Goal: Transaction & Acquisition: Purchase product/service

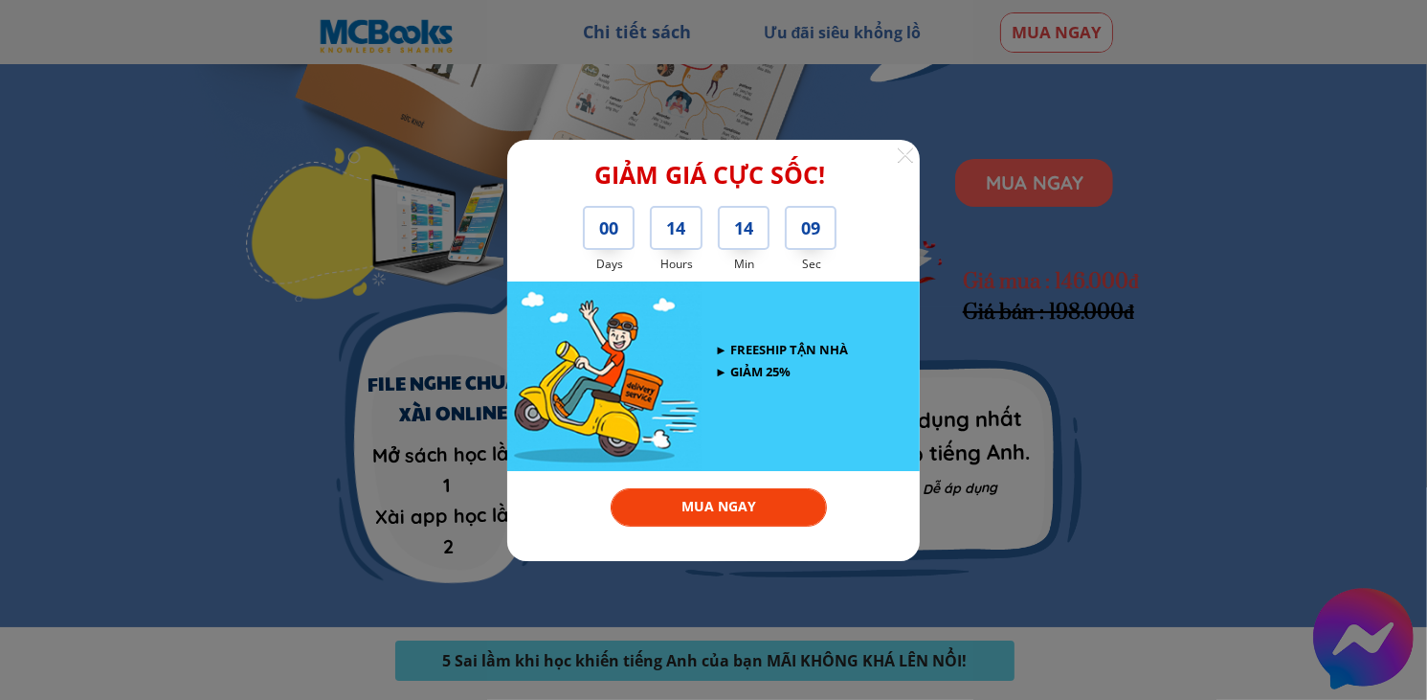
click at [1129, 424] on div at bounding box center [713, 350] width 1427 height 700
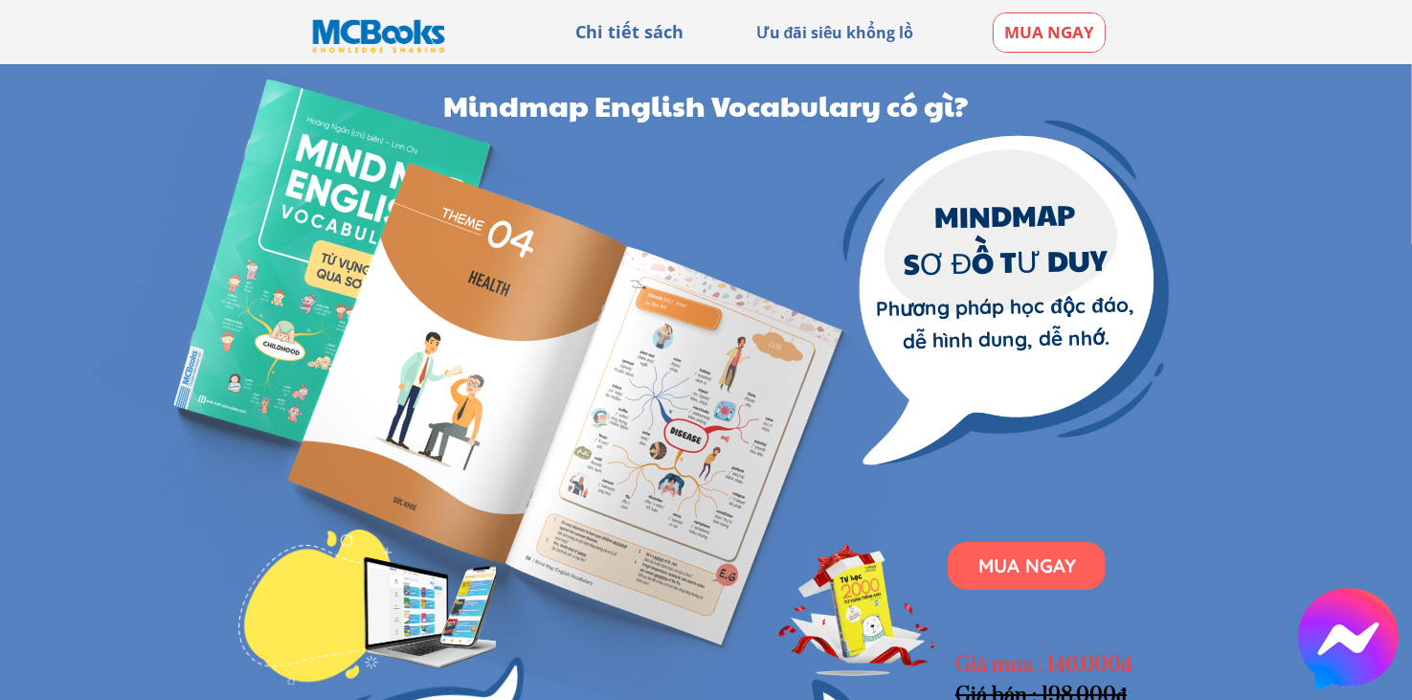
click at [646, 22] on h3 "Chi tiết sách" at bounding box center [629, 32] width 152 height 28
click at [643, 30] on h3 "Chi tiết sách" at bounding box center [629, 32] width 152 height 28
click at [839, 22] on h3 "Ưu đãi siêu khổng lồ" at bounding box center [835, 33] width 180 height 25
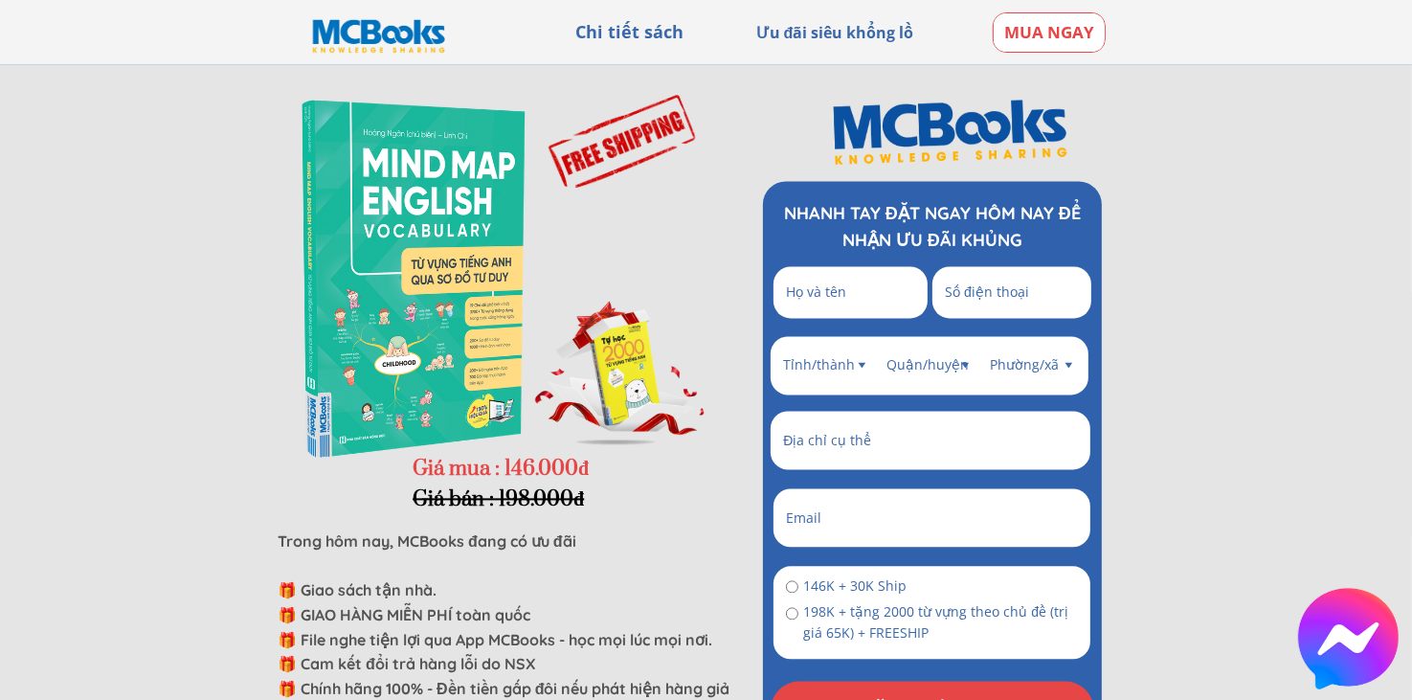
click at [642, 34] on h3 "Chi tiết sách" at bounding box center [629, 32] width 152 height 28
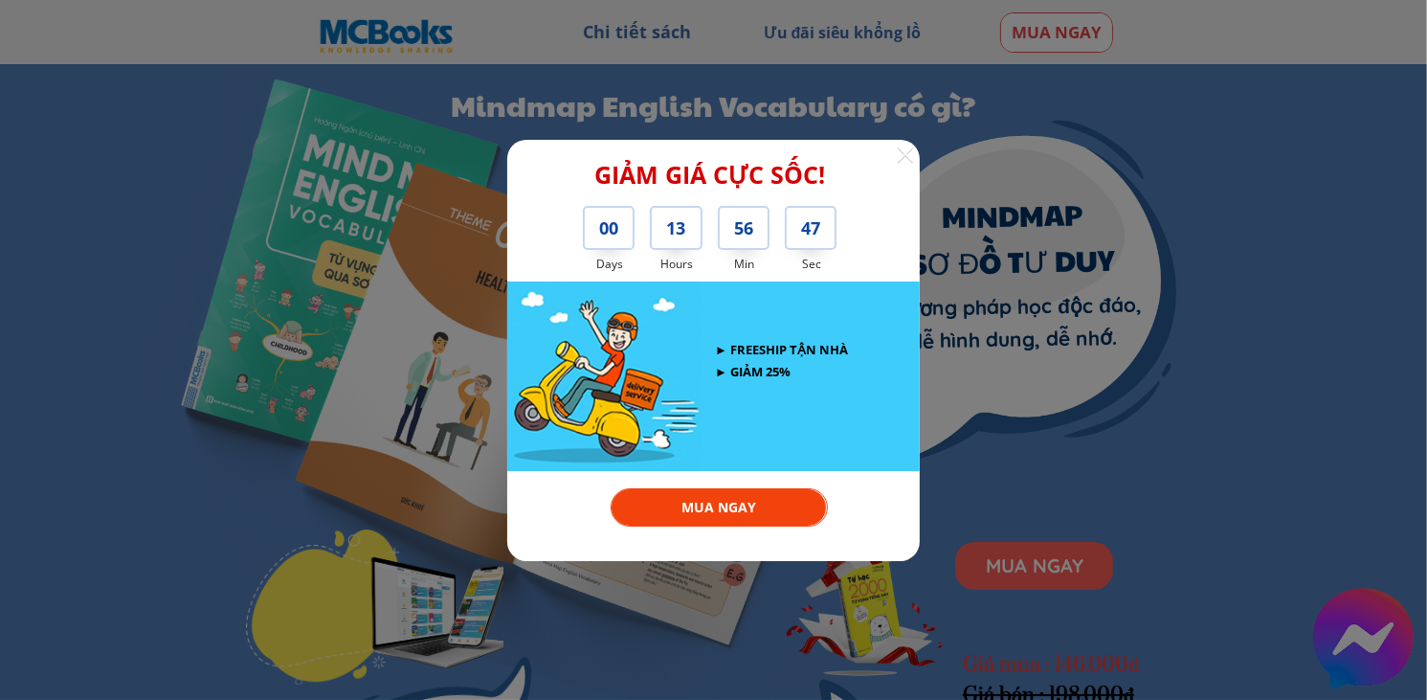
click at [1083, 258] on div at bounding box center [713, 350] width 1427 height 700
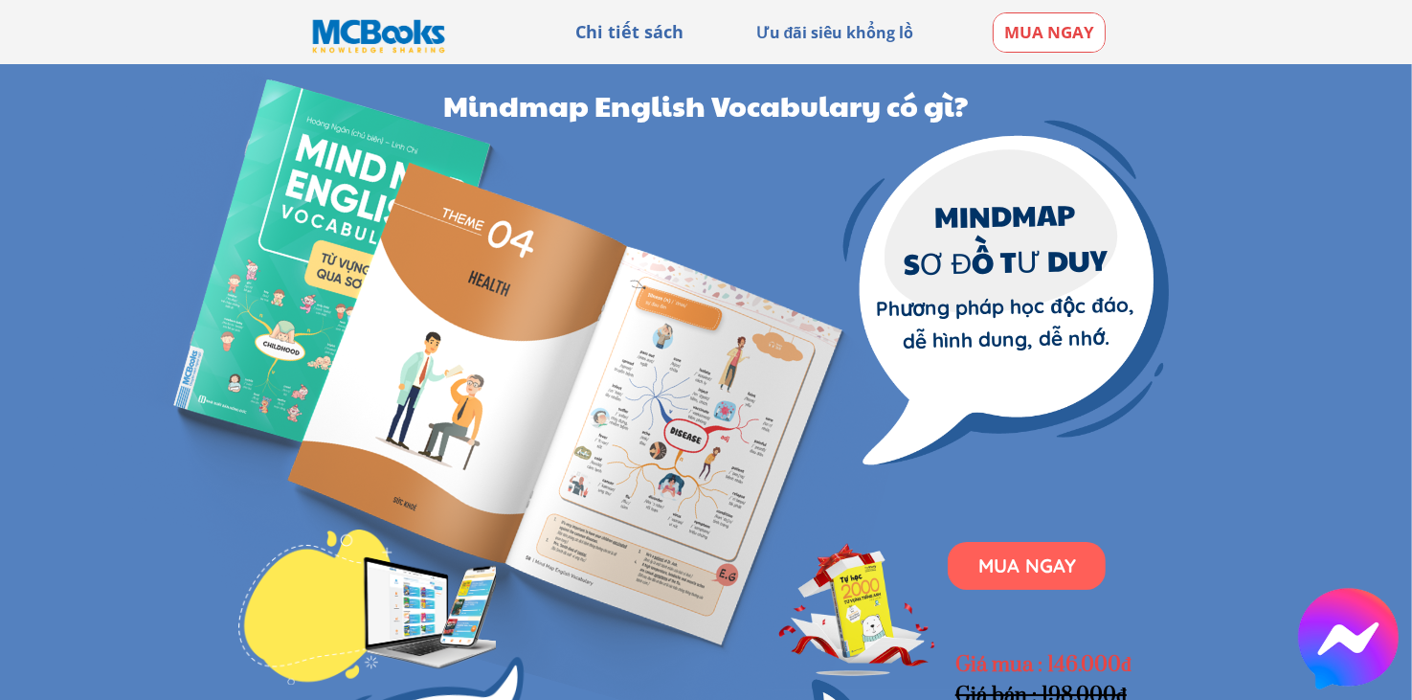
click at [1343, 628] on link at bounding box center [1348, 638] width 101 height 101
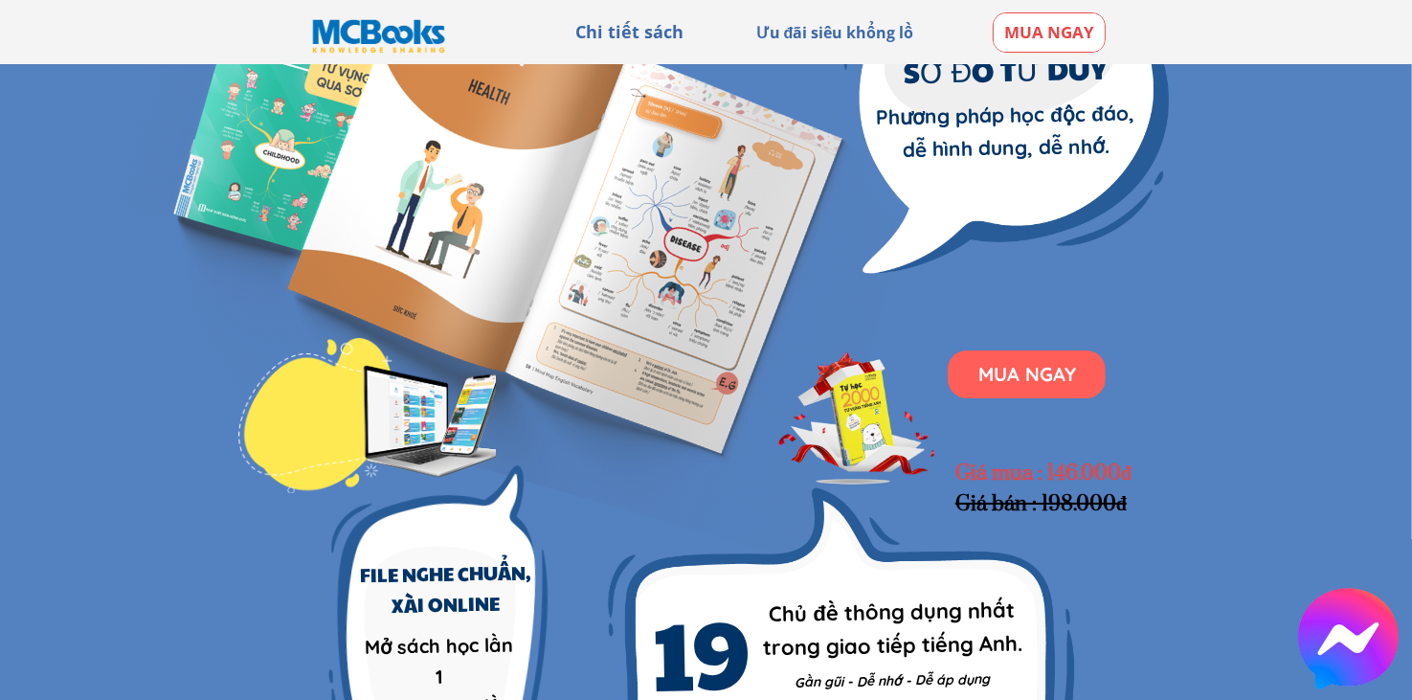
scroll to position [96, 0]
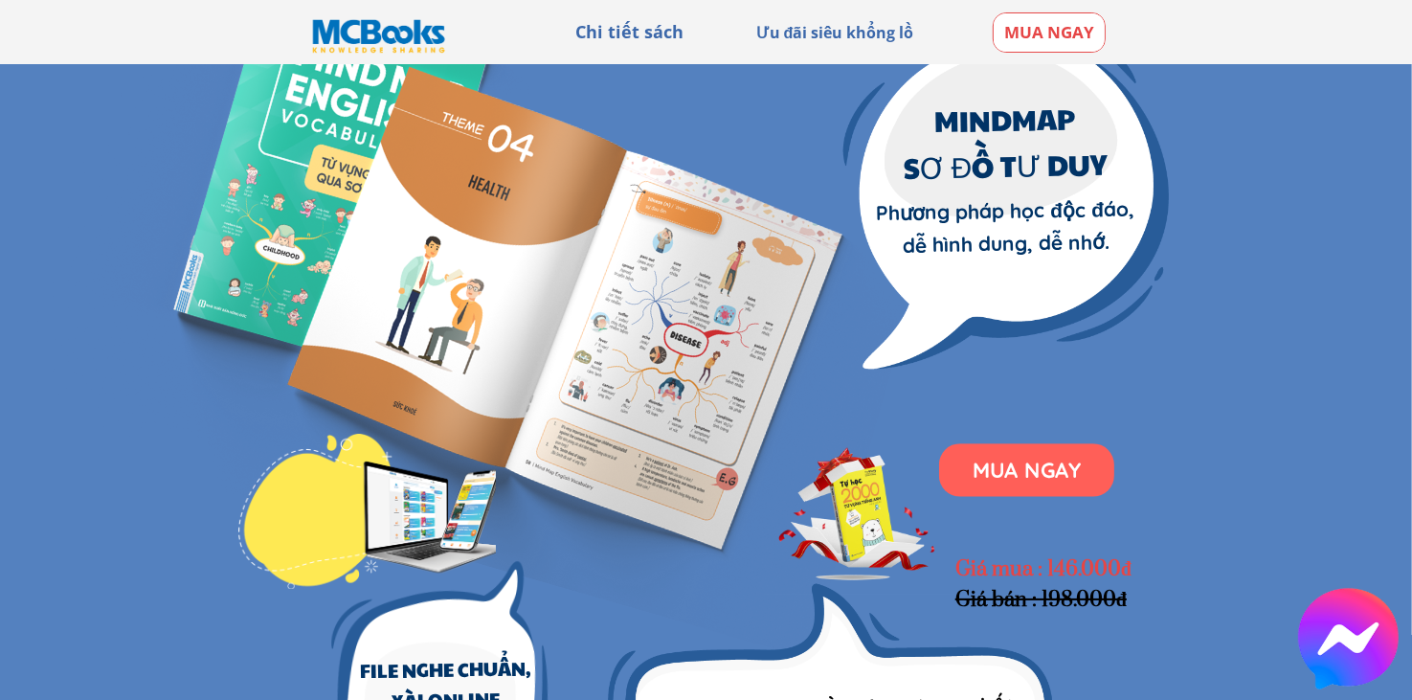
click at [1030, 470] on p "MUA NGAY" at bounding box center [1026, 470] width 175 height 54
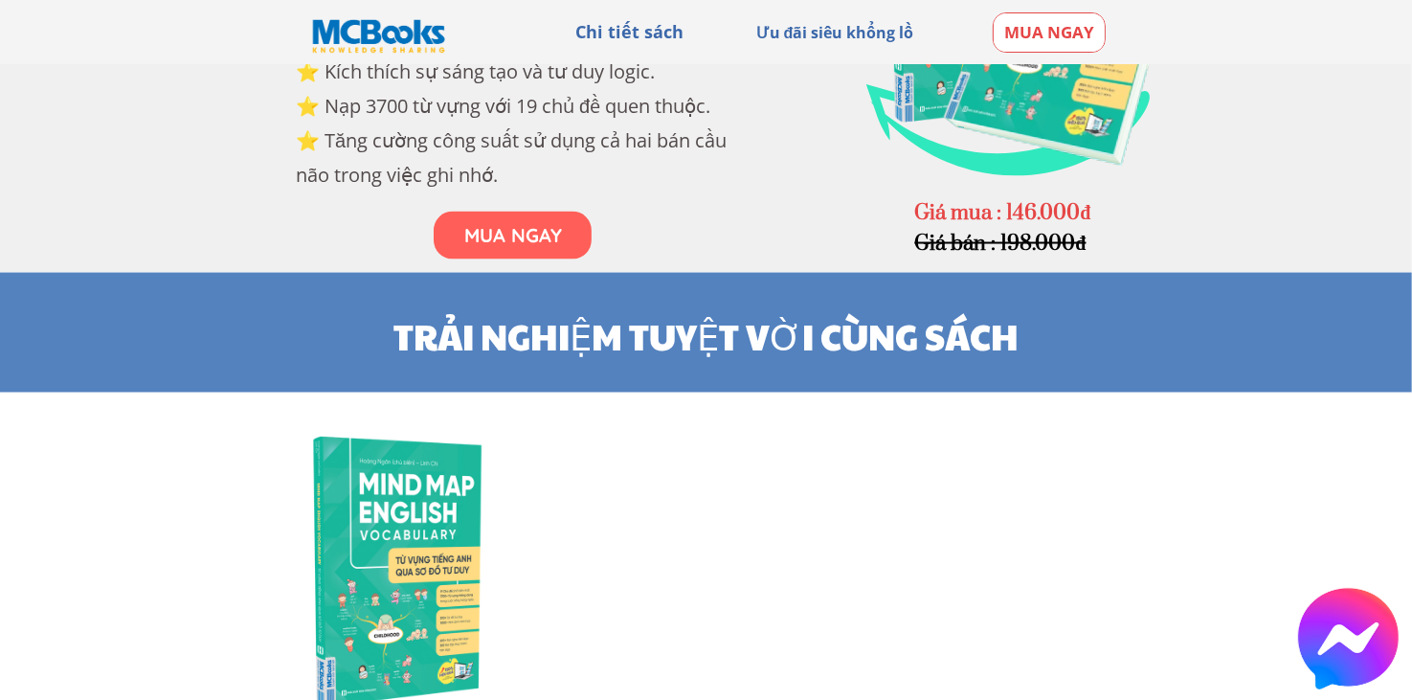
scroll to position [3135, 0]
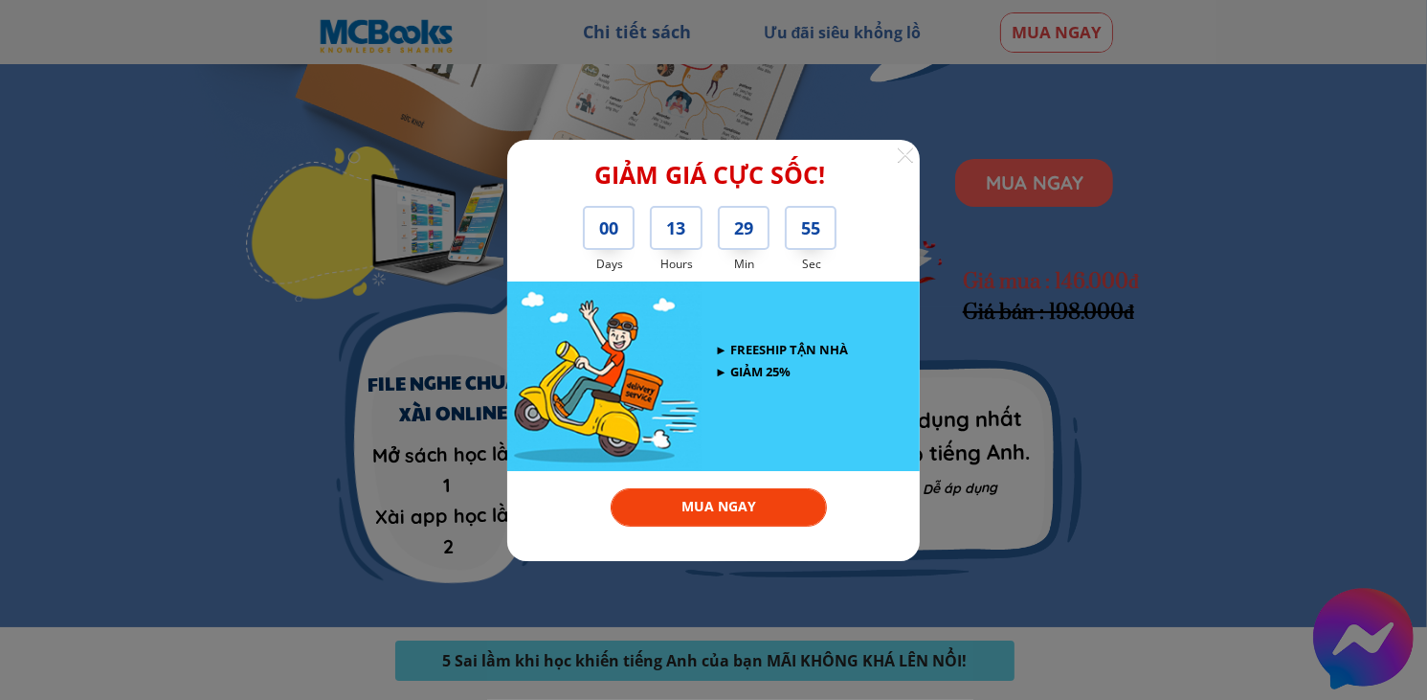
click at [898, 154] on div at bounding box center [905, 154] width 17 height 17
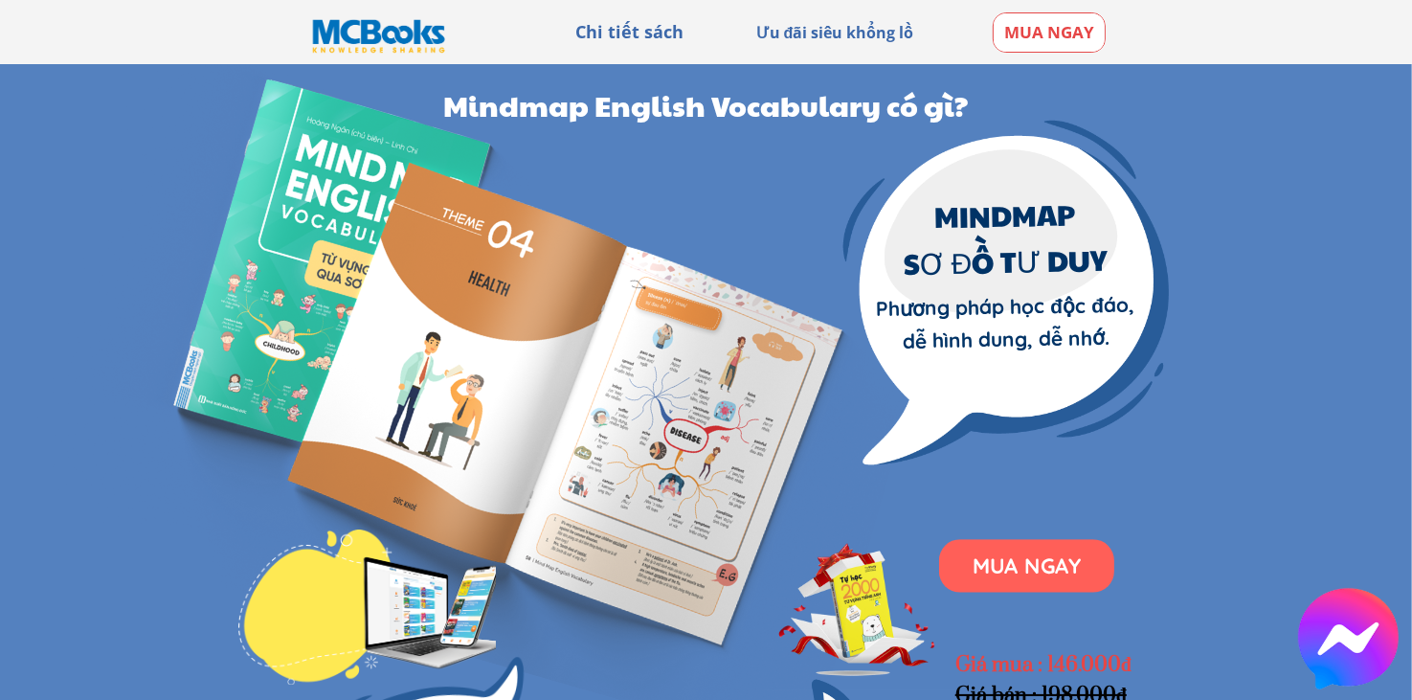
click at [1016, 571] on p "MUA NGAY" at bounding box center [1026, 566] width 175 height 54
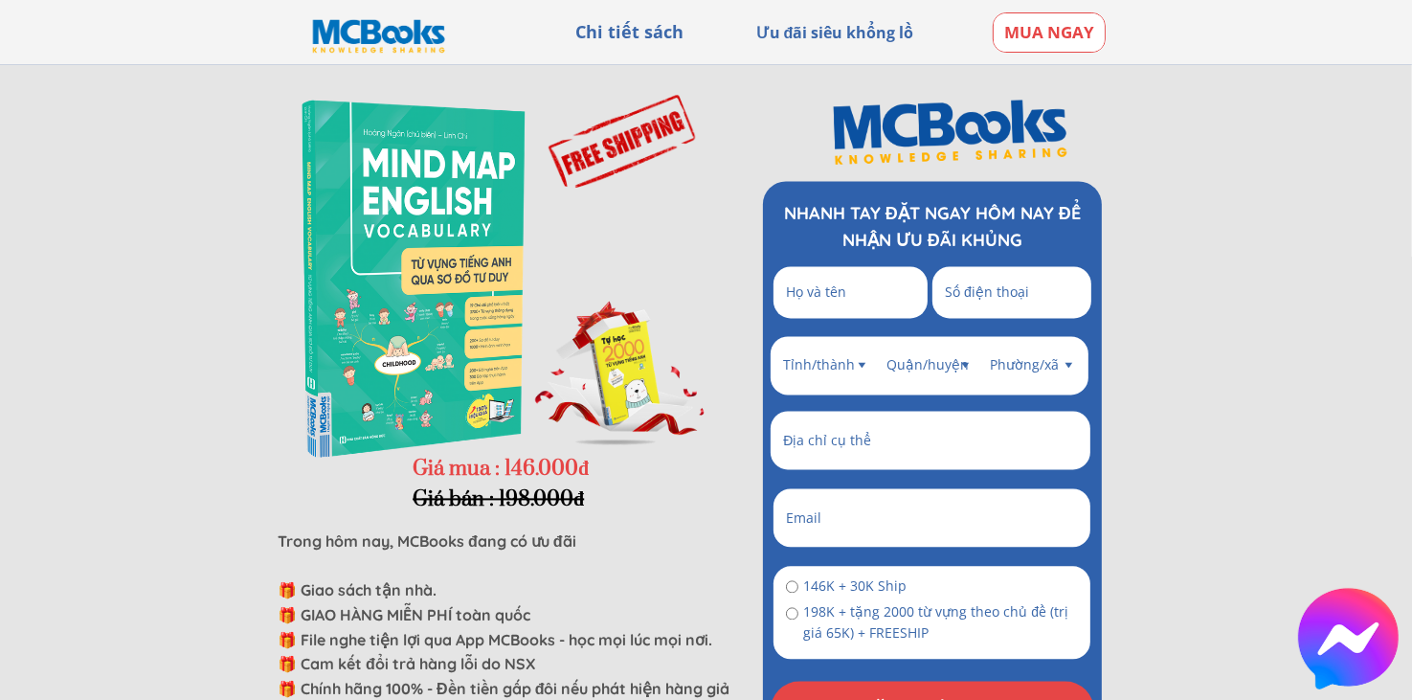
click at [801, 304] on input "text" at bounding box center [850, 292] width 139 height 52
type input "h"
type input "Hoài Thu"
click at [1006, 299] on input "tel" at bounding box center [1011, 292] width 143 height 52
type input "0349692179"
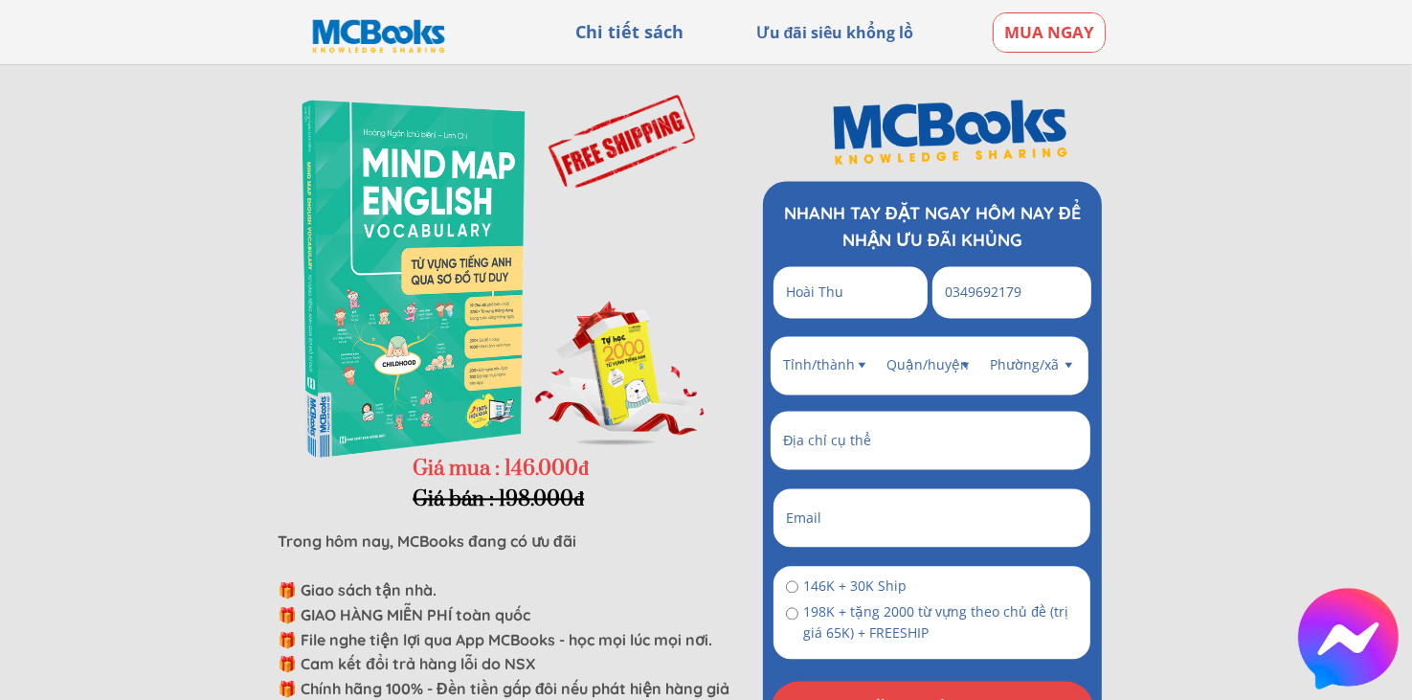
click at [844, 368] on select "Tỉnh/thành Hà Nội Hồ Chí Minh Hải Phòng Cần Thơ Đà Nẵng An Giang Bà Rịa - Vũng …" at bounding box center [826, 365] width 96 height 58
select select "260:Phú Yên"
click at [778, 336] on select "Tỉnh/thành Hà Nội Hồ Chí Minh Hải Phòng Cần Thơ Đà Nẵng An Giang Bà Rịa - Vũng …" at bounding box center [826, 365] width 96 height 58
click at [955, 365] on select "Quận/huyện Huyện Đồng Xuân Huyện Phú Hòa Huyện Sông Hinh Huyện Sơn Hòa Huyện Tâ…" at bounding box center [930, 365] width 96 height 58
select select "1663:Thành phố Tuy Hòa"
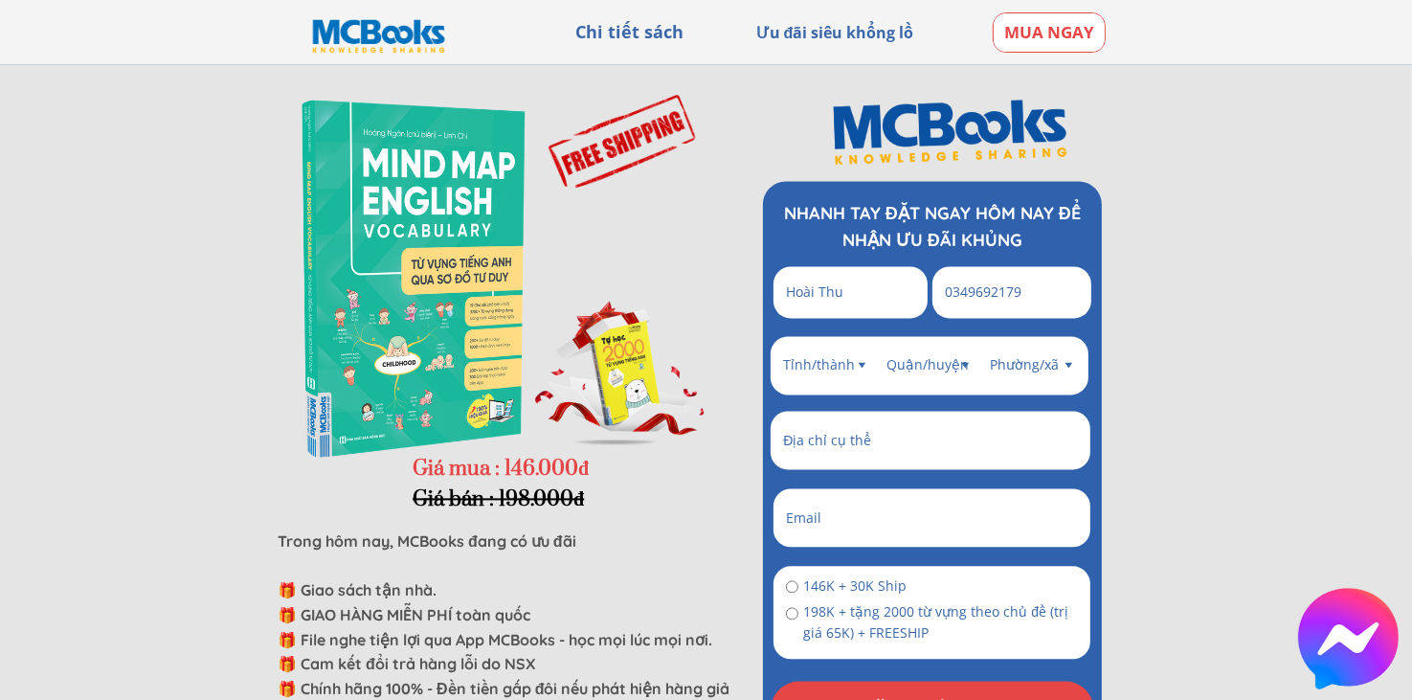
click at [882, 336] on select "Quận/huyện Huyện Đồng Xuân Huyện Phú Hòa Huyện Sông Hinh Huyện Sơn Hòa Huyện Tâ…" at bounding box center [930, 365] width 96 height 58
click at [1032, 376] on select "Phường/xã Phường 1 Phường 2 Phường 3 Phường 4 Phường 5 Phường 6 Phường 7 Phường…" at bounding box center [1033, 365] width 96 height 58
select select "5835:Phường 9"
click at [985, 336] on select "Phường/xã Phường 1 Phường 2 Phường 3 Phường 4 Phường 5 Phường 6 Phường 7 Phường…" at bounding box center [1033, 365] width 96 height 58
click at [813, 440] on input "text" at bounding box center [930, 440] width 304 height 58
